Goal: Task Accomplishment & Management: Use online tool/utility

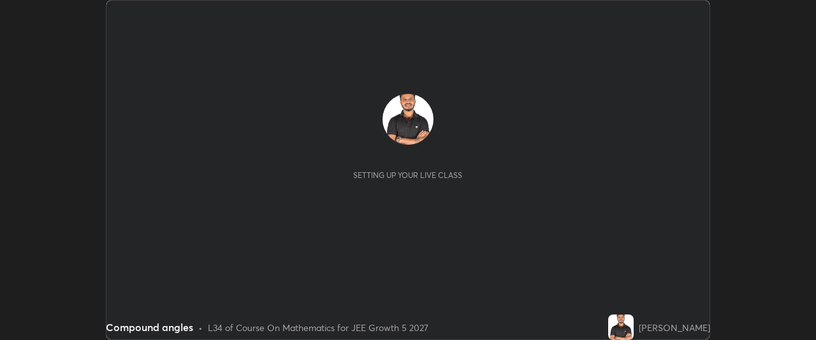
scroll to position [340, 815]
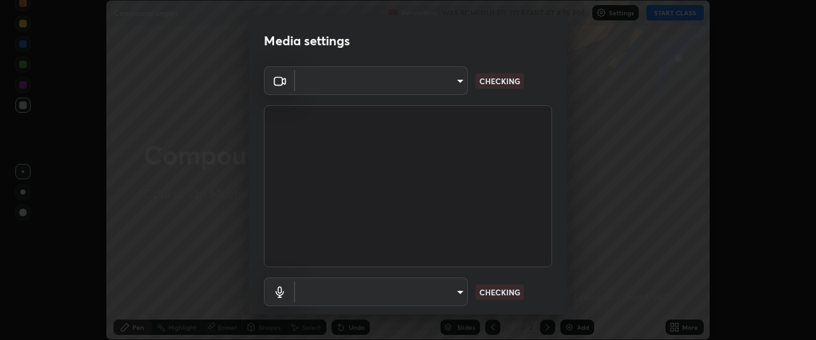
click at [456, 293] on body "Erase all Compound angles Recording WAS SCHEDULED TO START AT 4:15 PM Settings …" at bounding box center [408, 170] width 816 height 340
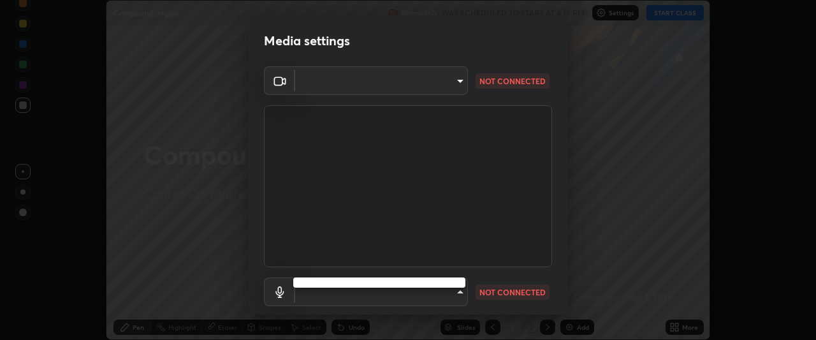
type input "05e465ff83a2709560b00517cc20afcec0d8c6759013130505a18faaf77a7109"
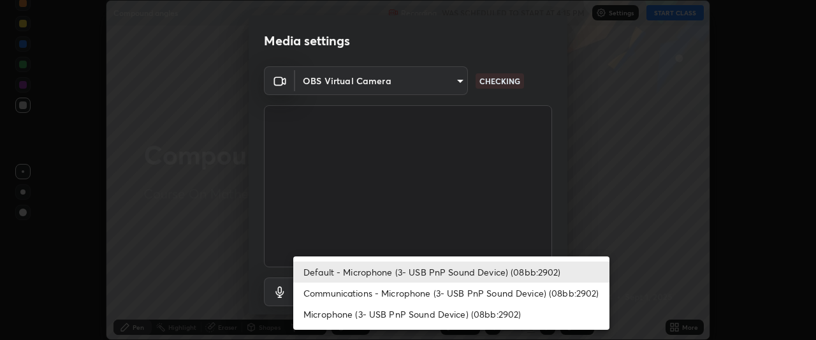
click at [449, 292] on li "Communications - Microphone (3- USB PnP Sound Device) (08bb:2902)" at bounding box center [451, 292] width 316 height 21
type input "communications"
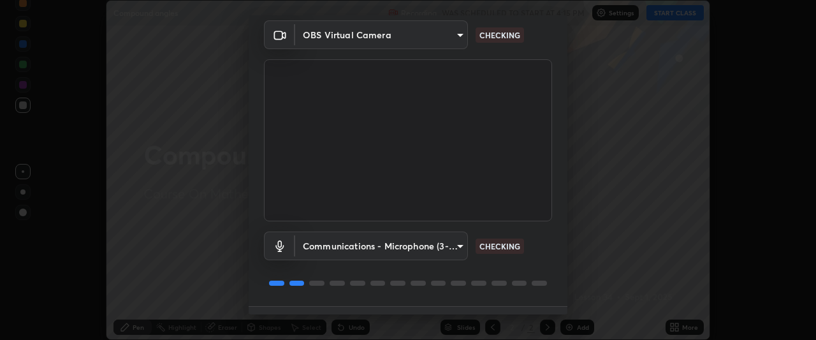
scroll to position [78, 0]
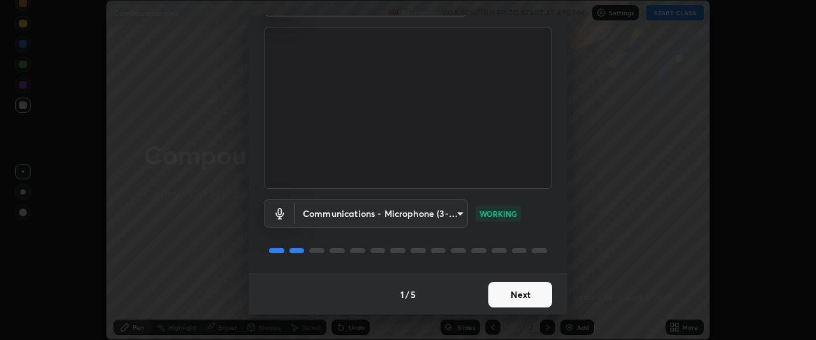
click at [509, 294] on button "Next" at bounding box center [520, 294] width 64 height 25
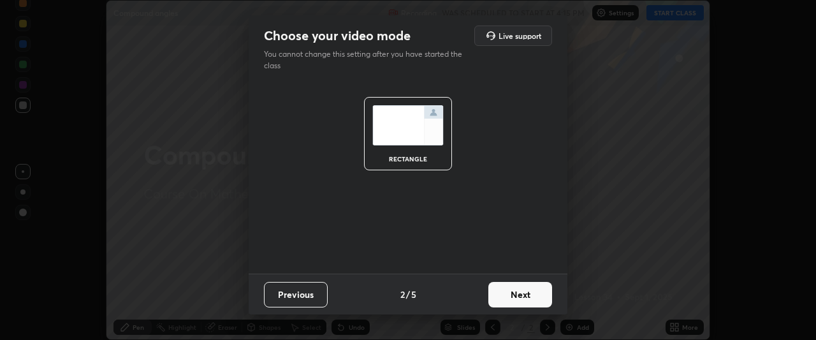
click at [512, 293] on button "Next" at bounding box center [520, 294] width 64 height 25
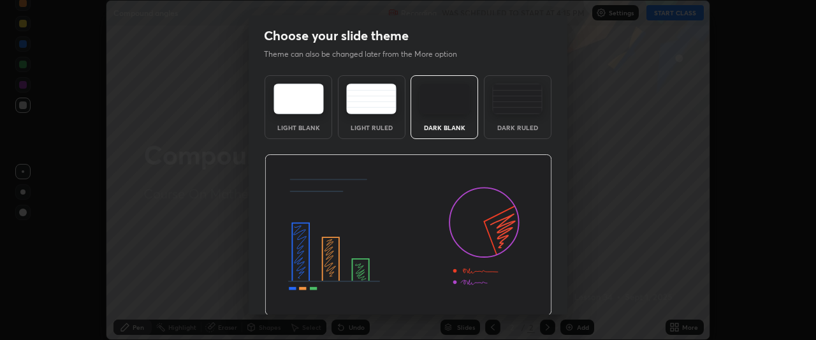
scroll to position [43, 0]
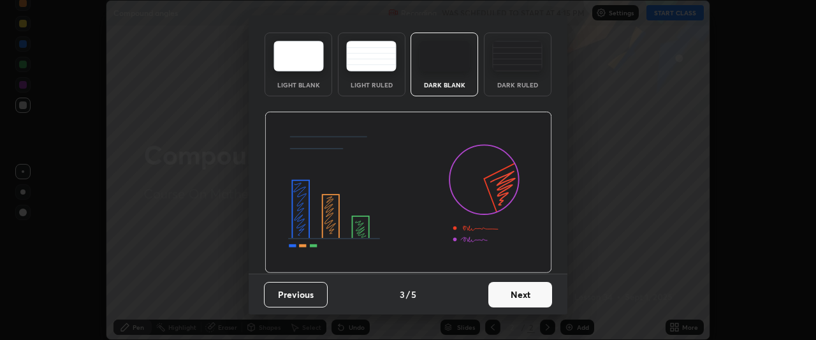
click at [510, 294] on button "Next" at bounding box center [520, 294] width 64 height 25
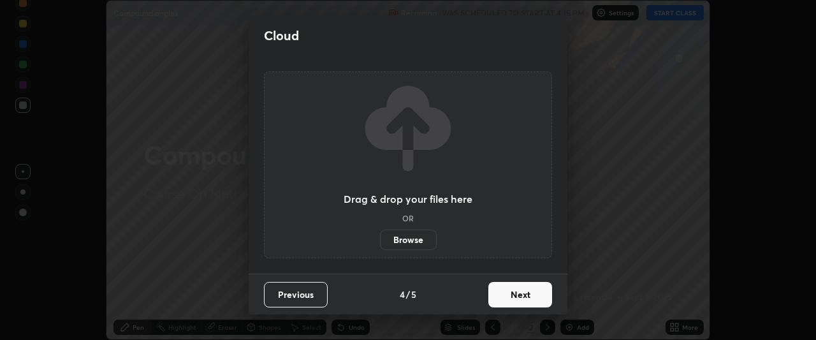
scroll to position [0, 0]
click at [511, 294] on button "Next" at bounding box center [520, 294] width 64 height 25
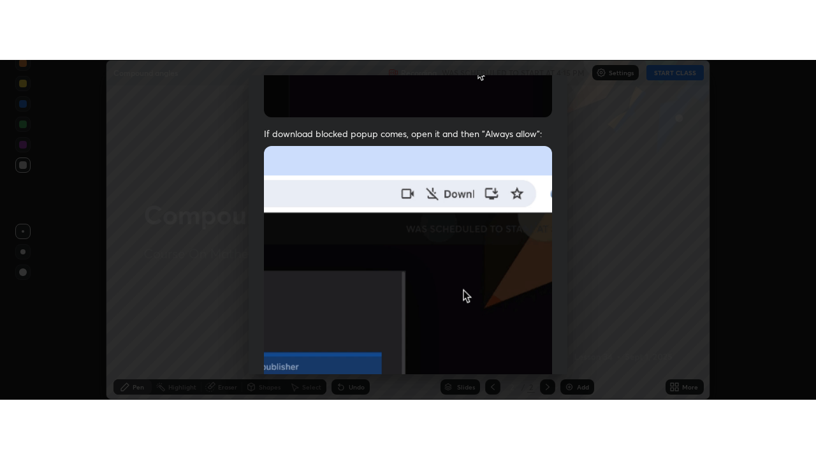
scroll to position [338, 0]
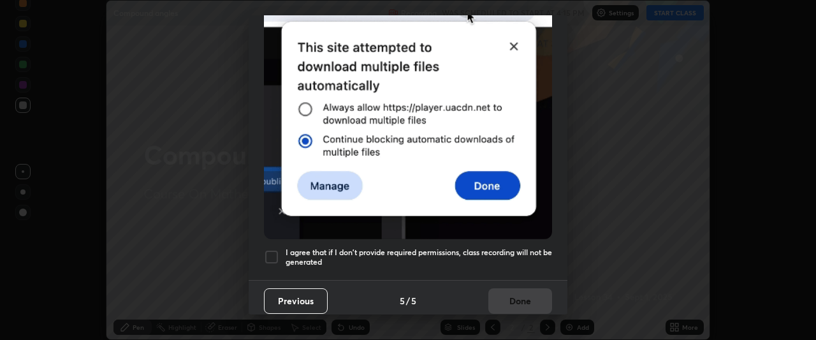
click at [504, 248] on h5 "I agree that if I don't provide required permissions, class recording will not …" at bounding box center [419, 257] width 266 height 20
click at [515, 294] on button "Done" at bounding box center [520, 300] width 64 height 25
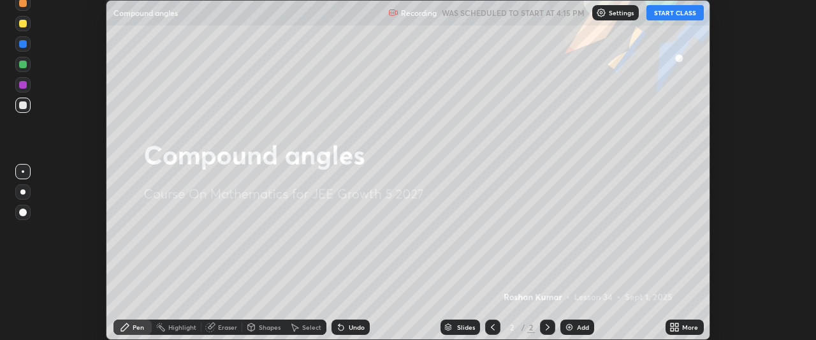
click at [674, 13] on button "START CLASS" at bounding box center [674, 12] width 57 height 15
click at [672, 329] on icon at bounding box center [671, 329] width 3 height 3
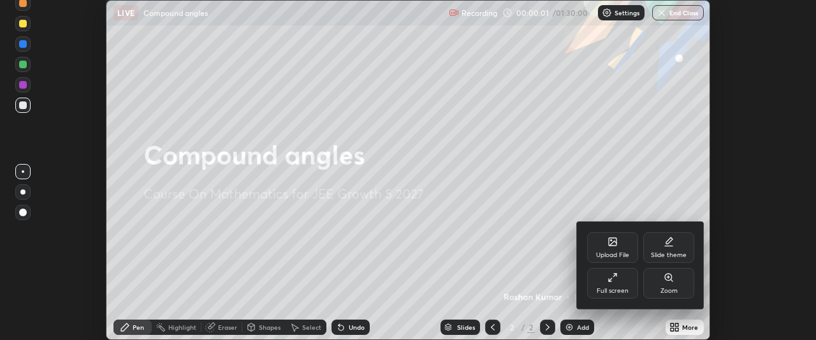
click at [616, 280] on icon at bounding box center [612, 277] width 10 height 10
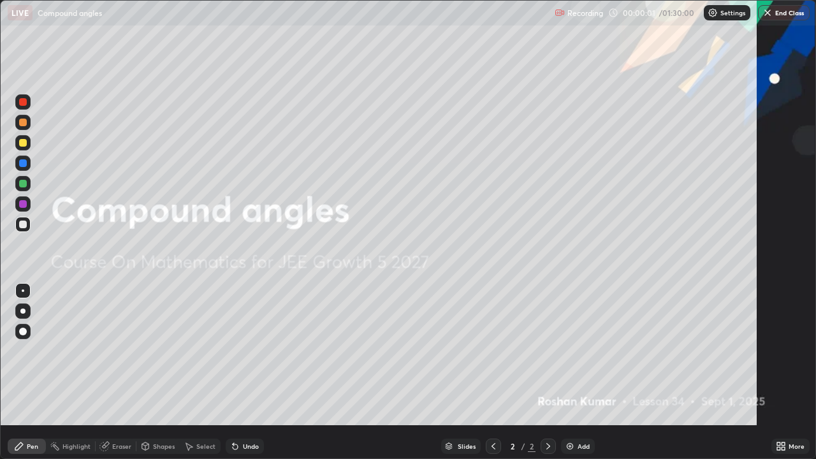
scroll to position [459, 816]
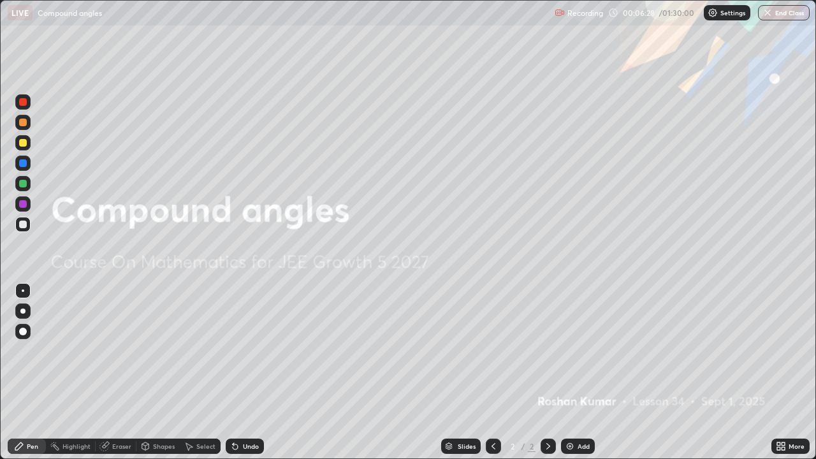
click at [568, 339] on img at bounding box center [570, 446] width 10 height 10
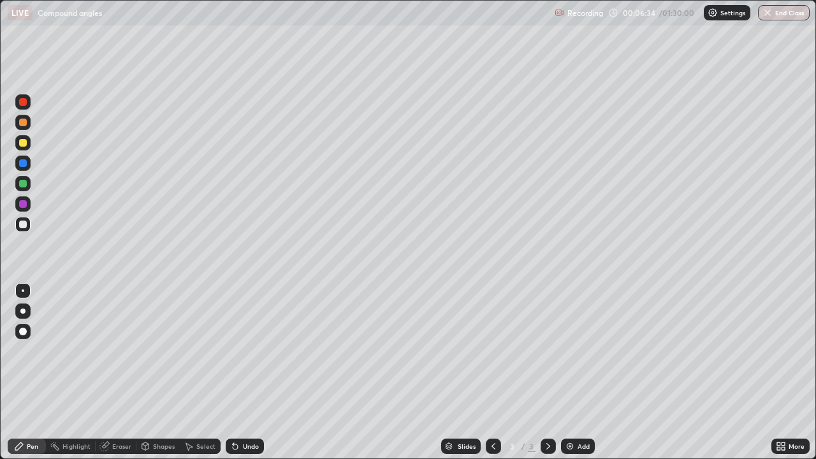
click at [22, 331] on div at bounding box center [23, 332] width 8 height 8
click at [23, 185] on div at bounding box center [23, 184] width 8 height 8
click at [23, 145] on div at bounding box center [23, 143] width 8 height 8
click at [23, 225] on div at bounding box center [23, 225] width 8 height 8
click at [23, 185] on div at bounding box center [23, 184] width 8 height 8
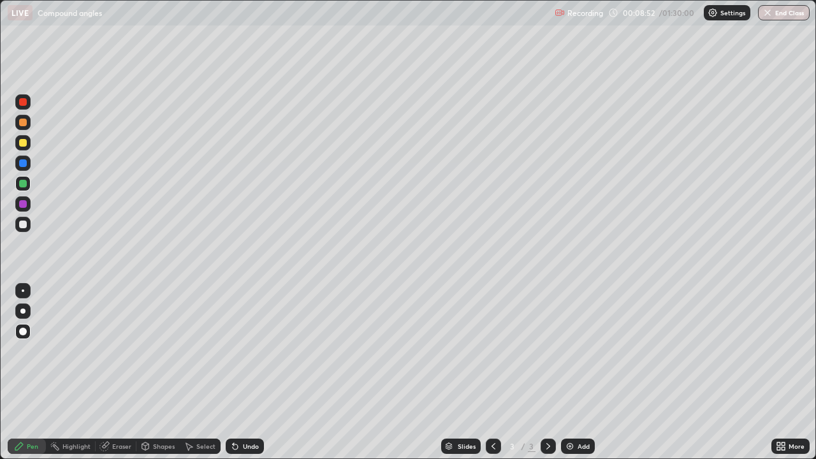
click at [23, 104] on div at bounding box center [23, 102] width 8 height 8
click at [26, 226] on div at bounding box center [23, 225] width 8 height 8
click at [24, 206] on div at bounding box center [23, 204] width 8 height 8
click at [22, 124] on div at bounding box center [23, 123] width 8 height 8
click at [24, 164] on div at bounding box center [23, 163] width 8 height 8
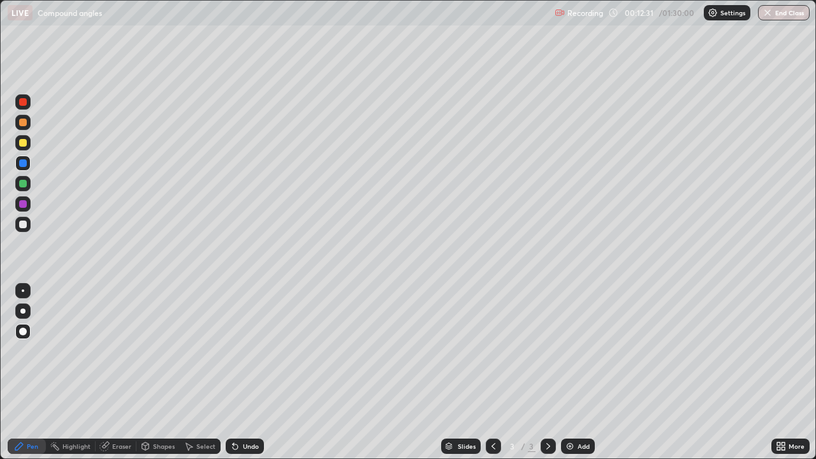
click at [27, 106] on div at bounding box center [22, 101] width 15 height 15
click at [569, 339] on img at bounding box center [570, 446] width 10 height 10
click at [23, 225] on div at bounding box center [23, 225] width 8 height 8
click at [22, 124] on div at bounding box center [23, 123] width 8 height 8
click at [22, 205] on div at bounding box center [23, 204] width 8 height 8
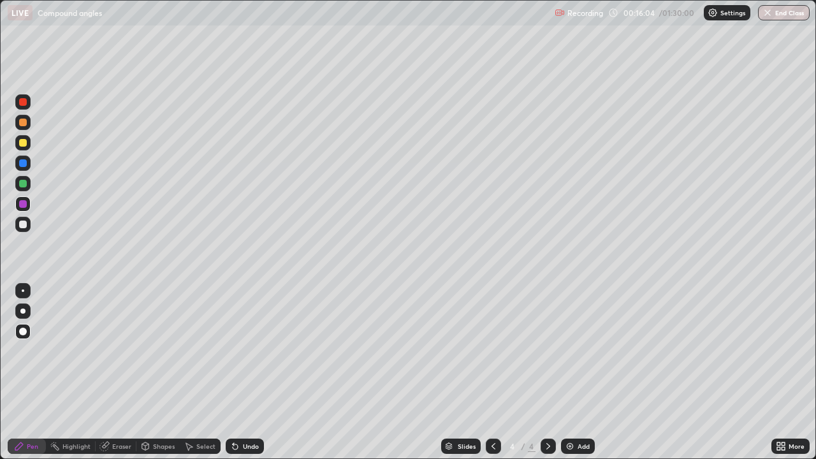
click at [22, 224] on div at bounding box center [23, 225] width 8 height 8
click at [24, 206] on div at bounding box center [23, 204] width 8 height 8
click at [24, 164] on div at bounding box center [23, 163] width 8 height 8
click at [23, 205] on div at bounding box center [23, 204] width 8 height 8
click at [155, 339] on div "Shapes" at bounding box center [164, 446] width 22 height 6
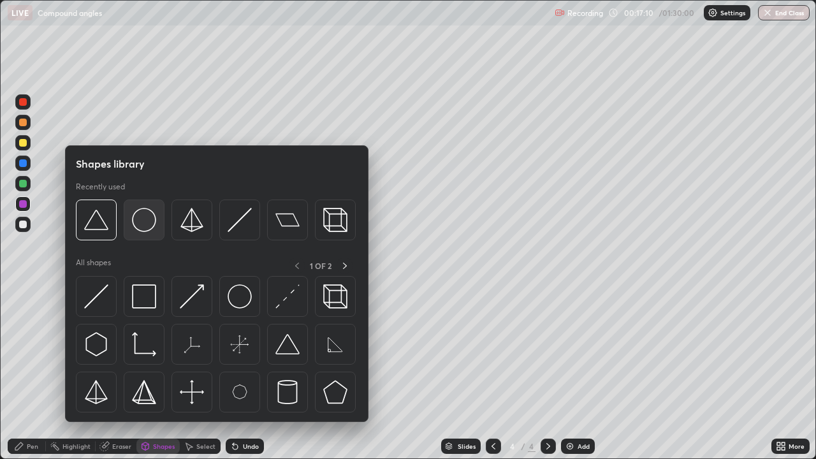
click at [145, 225] on img at bounding box center [144, 220] width 24 height 24
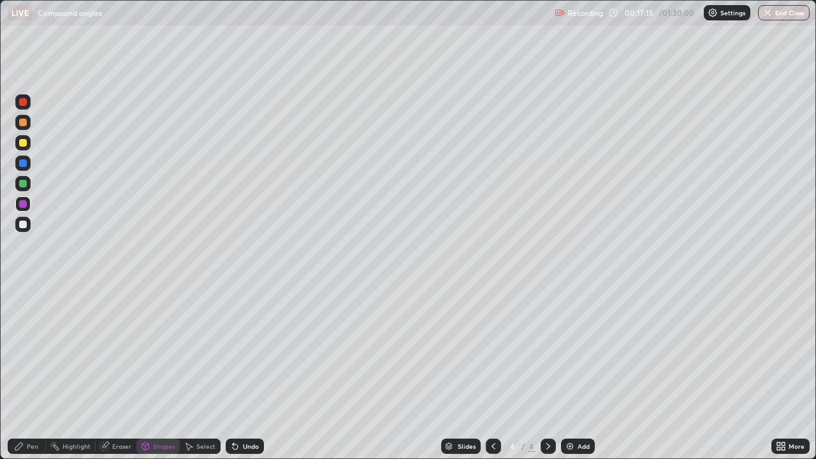
click at [31, 339] on div "Pen" at bounding box center [32, 446] width 11 height 6
click at [23, 182] on div at bounding box center [23, 184] width 8 height 8
click at [24, 224] on div at bounding box center [23, 225] width 8 height 8
click at [22, 205] on div at bounding box center [23, 204] width 8 height 8
click at [568, 339] on img at bounding box center [570, 446] width 10 height 10
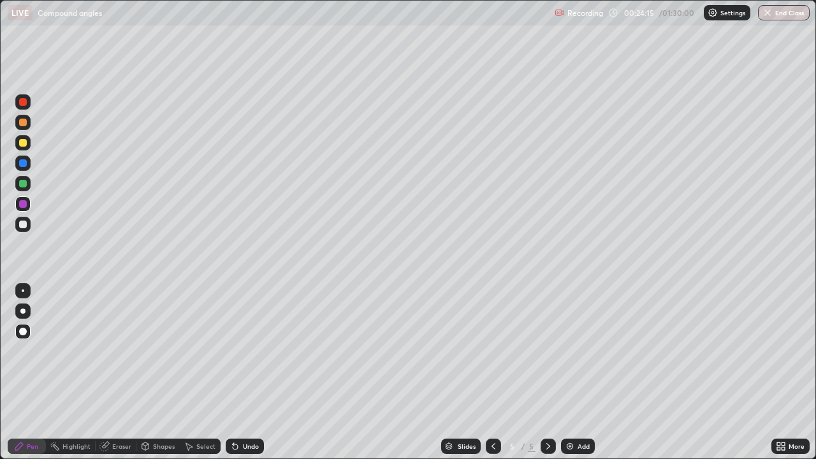
click at [24, 188] on div at bounding box center [22, 183] width 15 height 15
click at [122, 339] on div "Eraser" at bounding box center [121, 446] width 19 height 6
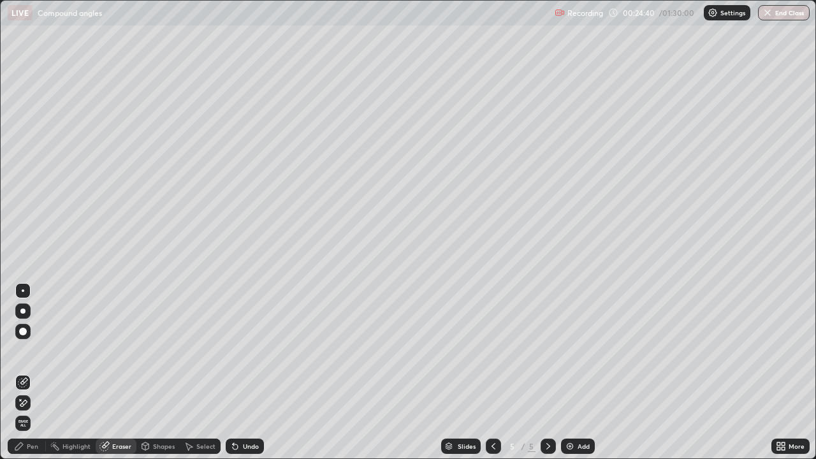
click at [33, 339] on div "Pen" at bounding box center [32, 446] width 11 height 6
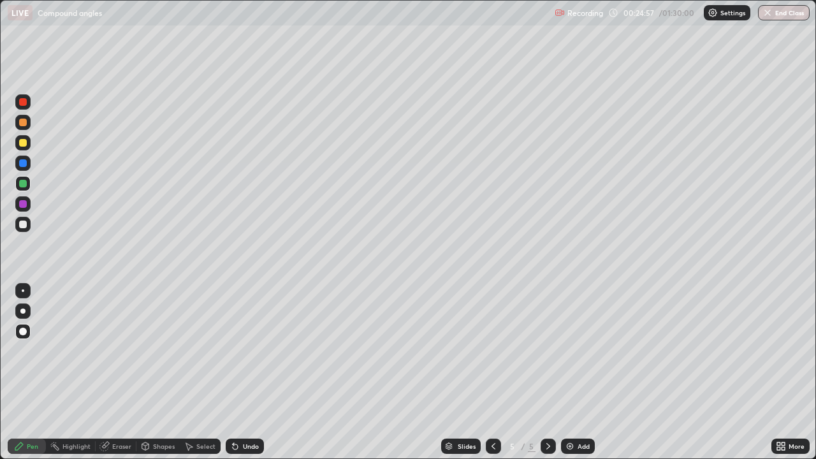
click at [21, 206] on div at bounding box center [23, 204] width 8 height 8
click at [20, 223] on div at bounding box center [23, 225] width 8 height 8
click at [492, 339] on icon at bounding box center [493, 446] width 10 height 10
click at [546, 339] on icon at bounding box center [548, 446] width 10 height 10
click at [568, 339] on img at bounding box center [570, 446] width 10 height 10
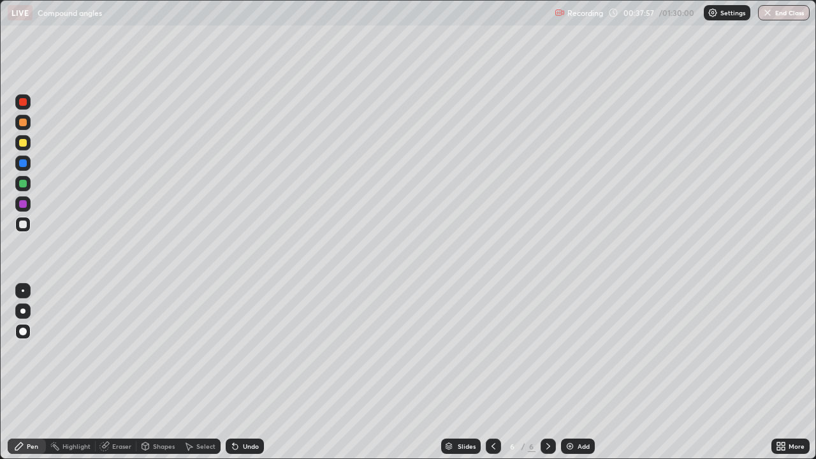
click at [23, 187] on div at bounding box center [23, 184] width 8 height 8
click at [24, 224] on div at bounding box center [23, 225] width 8 height 8
click at [27, 205] on div at bounding box center [22, 203] width 15 height 15
click at [568, 339] on img at bounding box center [570, 446] width 10 height 10
click at [23, 226] on div at bounding box center [23, 225] width 8 height 8
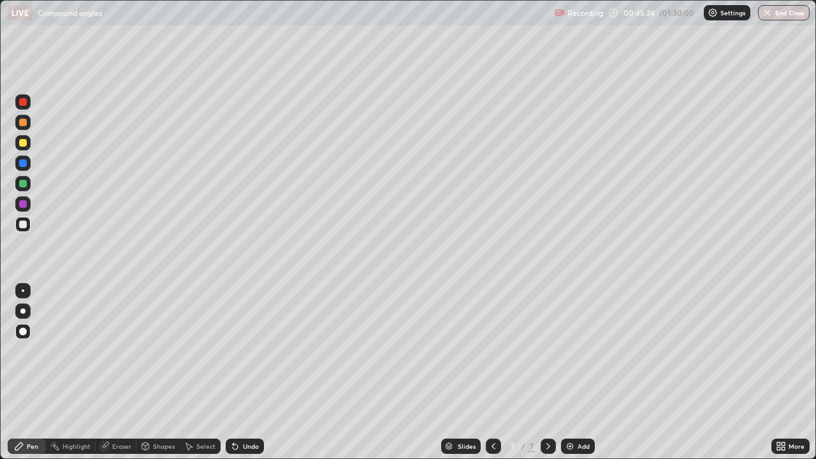
click at [153, 339] on div "Shapes" at bounding box center [164, 446] width 22 height 6
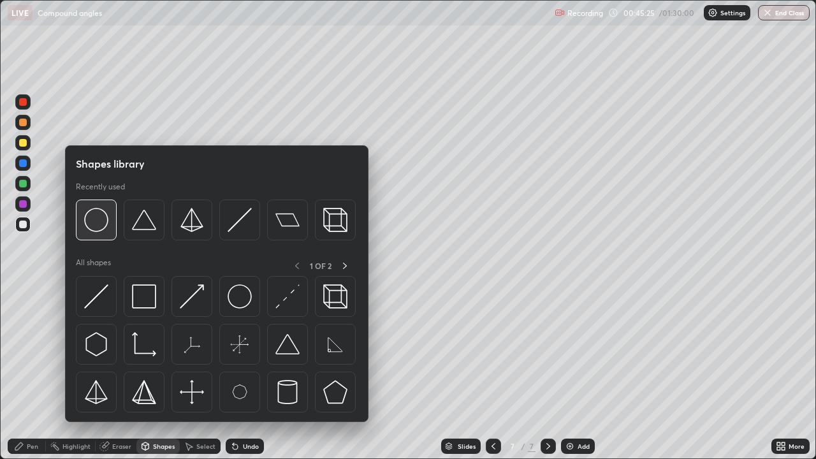
click at [99, 226] on img at bounding box center [96, 220] width 24 height 24
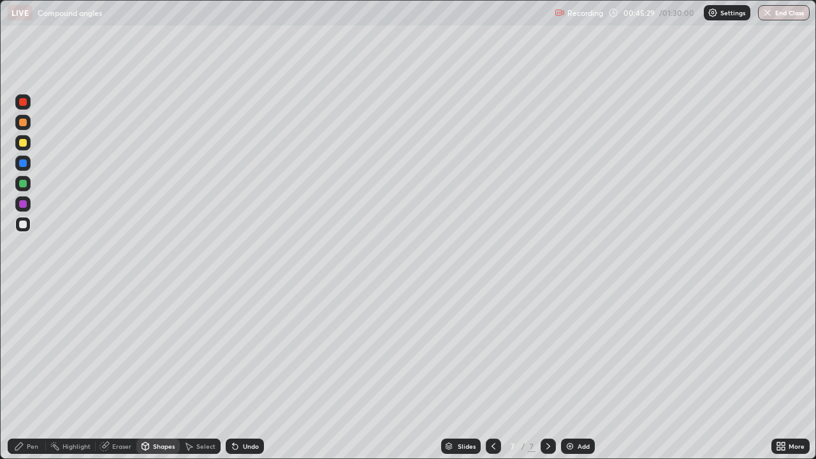
click at [33, 339] on div "Pen" at bounding box center [32, 446] width 11 height 6
click at [20, 186] on div at bounding box center [23, 184] width 8 height 8
click at [23, 224] on div at bounding box center [23, 225] width 8 height 8
click at [22, 166] on div at bounding box center [23, 163] width 8 height 8
click at [21, 206] on div at bounding box center [23, 204] width 8 height 8
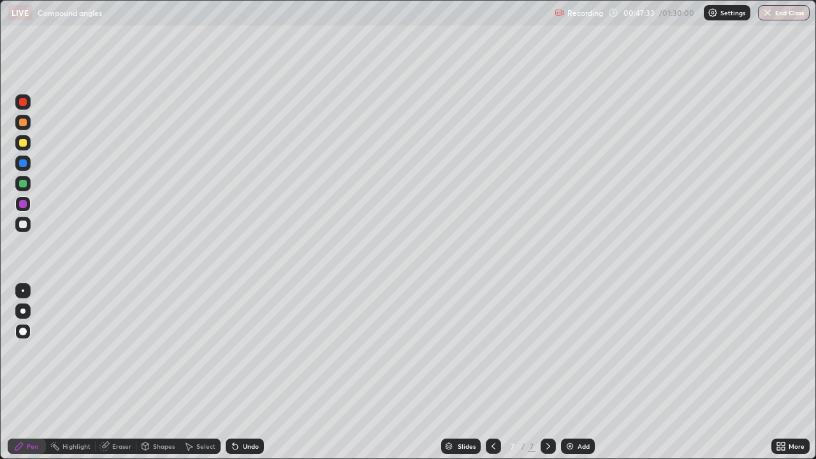
click at [25, 227] on div at bounding box center [23, 225] width 8 height 8
click at [156, 339] on div "Shapes" at bounding box center [164, 446] width 22 height 6
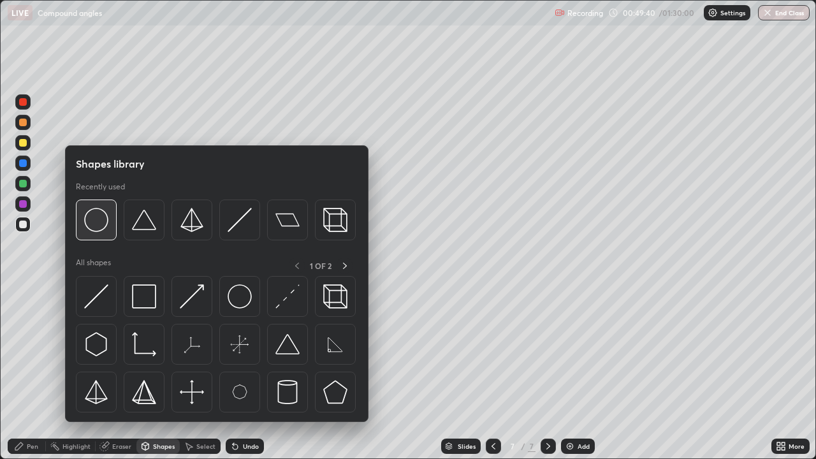
click at [94, 224] on img at bounding box center [96, 220] width 24 height 24
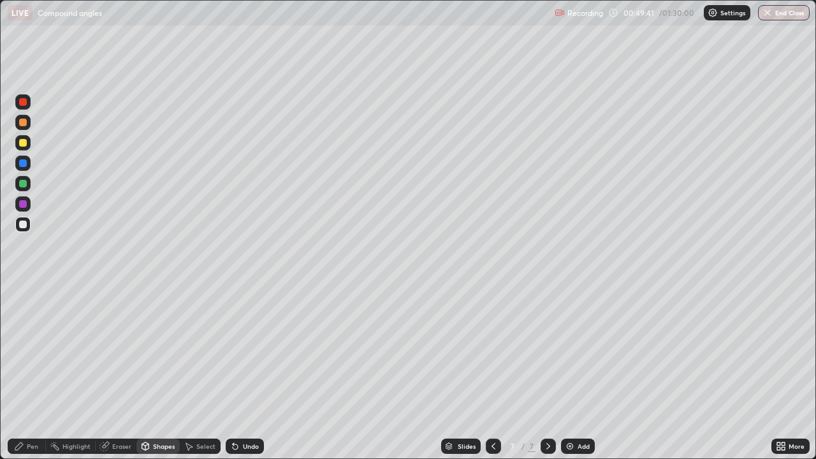
click at [23, 187] on div at bounding box center [23, 184] width 8 height 8
click at [39, 339] on div "Pen" at bounding box center [27, 445] width 38 height 15
click at [29, 147] on div at bounding box center [22, 142] width 15 height 15
click at [24, 204] on div at bounding box center [23, 204] width 8 height 8
click at [570, 339] on img at bounding box center [570, 446] width 10 height 10
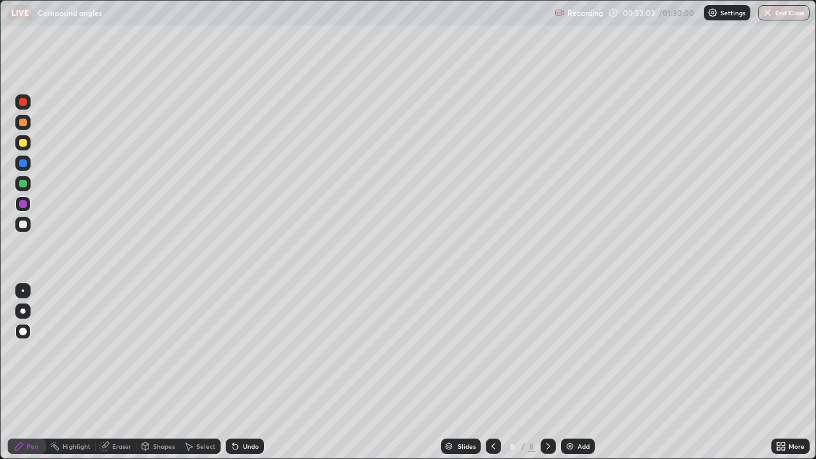
click at [21, 224] on div at bounding box center [23, 225] width 8 height 8
click at [23, 185] on div at bounding box center [23, 184] width 8 height 8
click at [23, 204] on div at bounding box center [23, 204] width 8 height 8
click at [121, 339] on div "Eraser" at bounding box center [121, 446] width 19 height 6
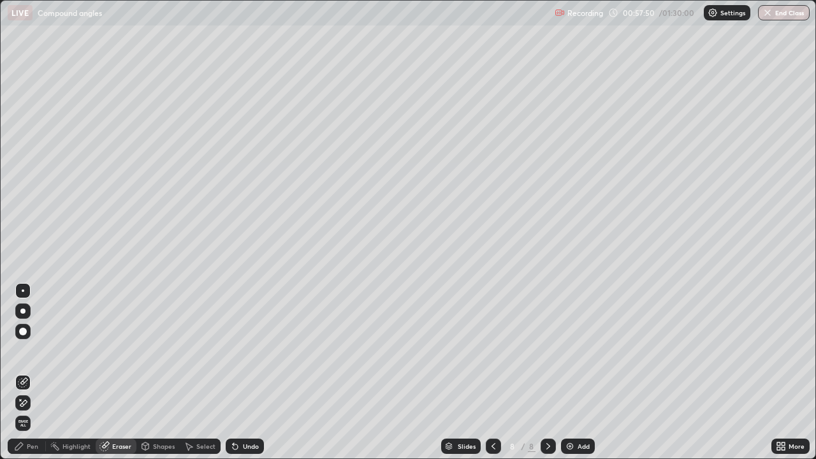
click at [33, 339] on div "Pen" at bounding box center [32, 446] width 11 height 6
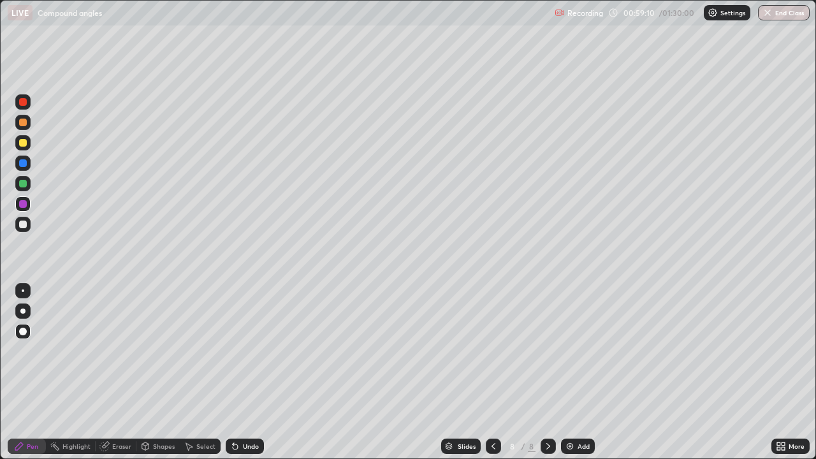
click at [25, 103] on div at bounding box center [23, 102] width 8 height 8
click at [25, 142] on div at bounding box center [23, 143] width 8 height 8
click at [25, 223] on div at bounding box center [23, 225] width 8 height 8
click at [566, 339] on img at bounding box center [570, 446] width 10 height 10
click at [24, 204] on div at bounding box center [23, 204] width 8 height 8
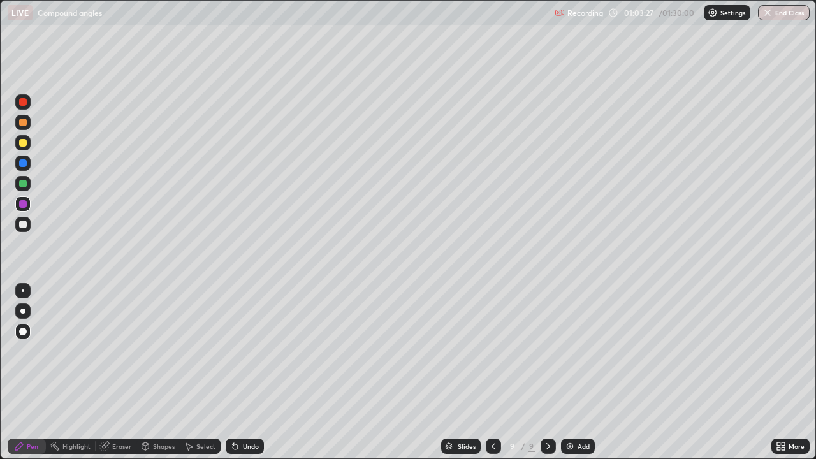
click at [24, 163] on div at bounding box center [23, 163] width 8 height 8
click at [22, 224] on div at bounding box center [23, 225] width 8 height 8
click at [22, 205] on div at bounding box center [23, 204] width 8 height 8
click at [23, 122] on div at bounding box center [23, 123] width 8 height 8
click at [23, 225] on div at bounding box center [23, 225] width 8 height 8
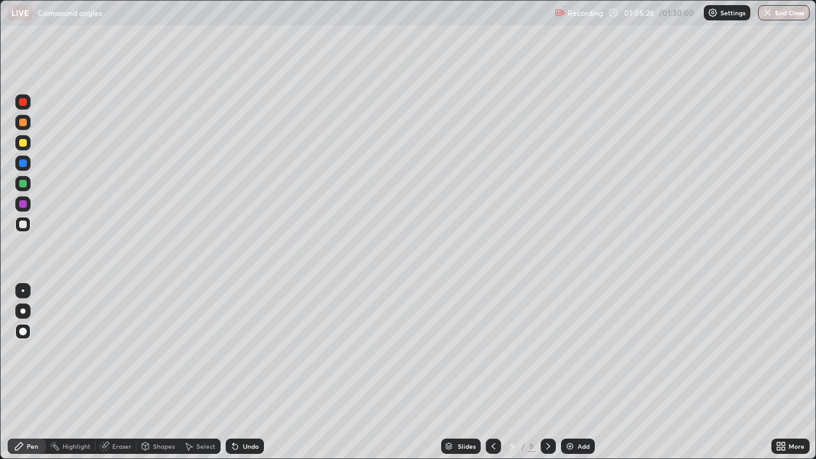
click at [23, 184] on div at bounding box center [23, 184] width 8 height 8
click at [24, 225] on div at bounding box center [23, 225] width 8 height 8
click at [24, 204] on div at bounding box center [23, 204] width 8 height 8
click at [24, 103] on div at bounding box center [23, 102] width 8 height 8
click at [568, 339] on img at bounding box center [570, 446] width 10 height 10
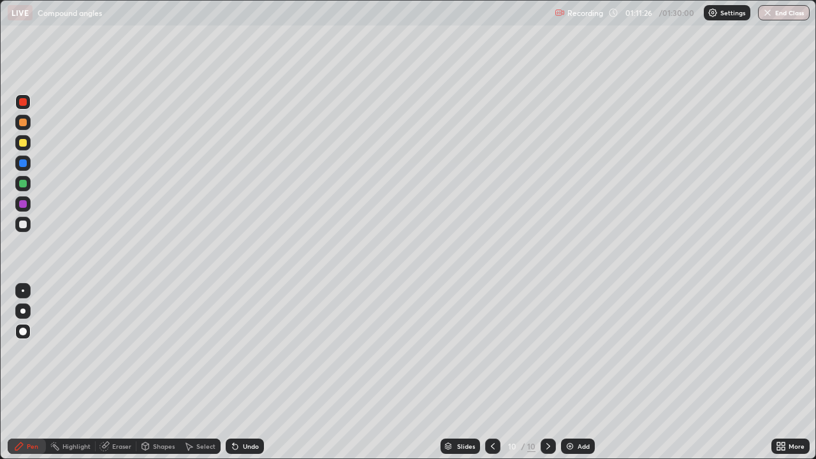
click at [22, 224] on div at bounding box center [23, 225] width 8 height 8
click at [26, 203] on div at bounding box center [23, 204] width 8 height 8
click at [23, 186] on div at bounding box center [23, 184] width 8 height 8
click at [26, 104] on div at bounding box center [22, 101] width 15 height 15
click at [25, 226] on div at bounding box center [23, 225] width 8 height 8
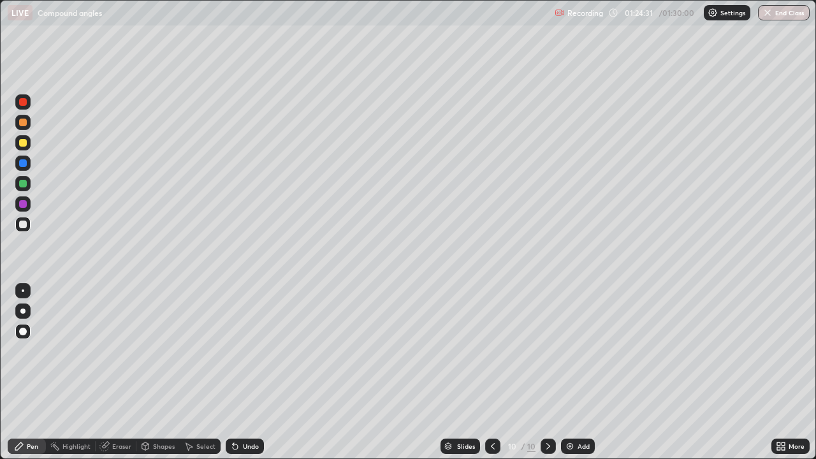
click at [788, 16] on button "End Class" at bounding box center [784, 12] width 52 height 15
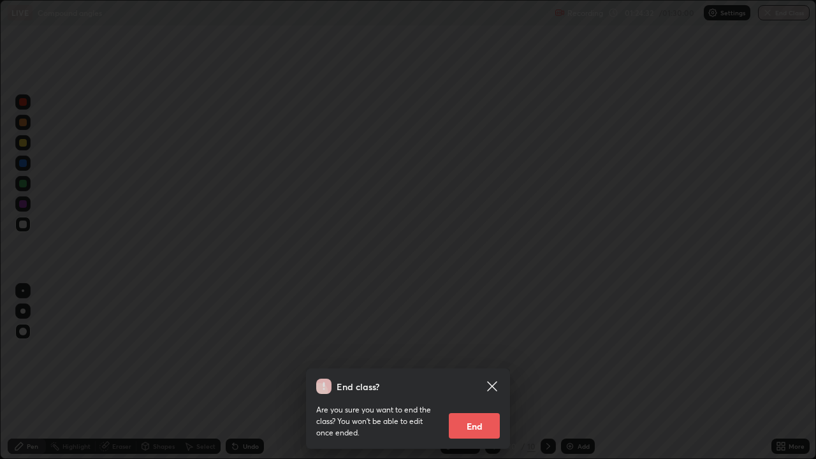
click at [484, 339] on button "End" at bounding box center [474, 425] width 51 height 25
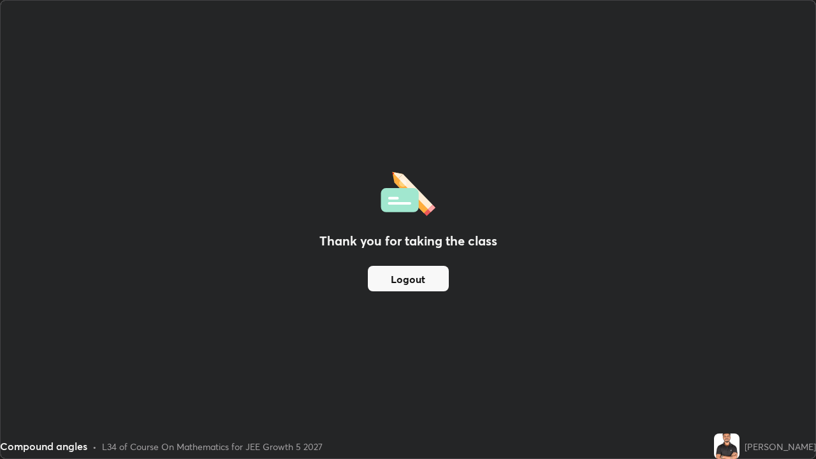
click at [401, 285] on button "Logout" at bounding box center [408, 278] width 81 height 25
